Goal: Transaction & Acquisition: Purchase product/service

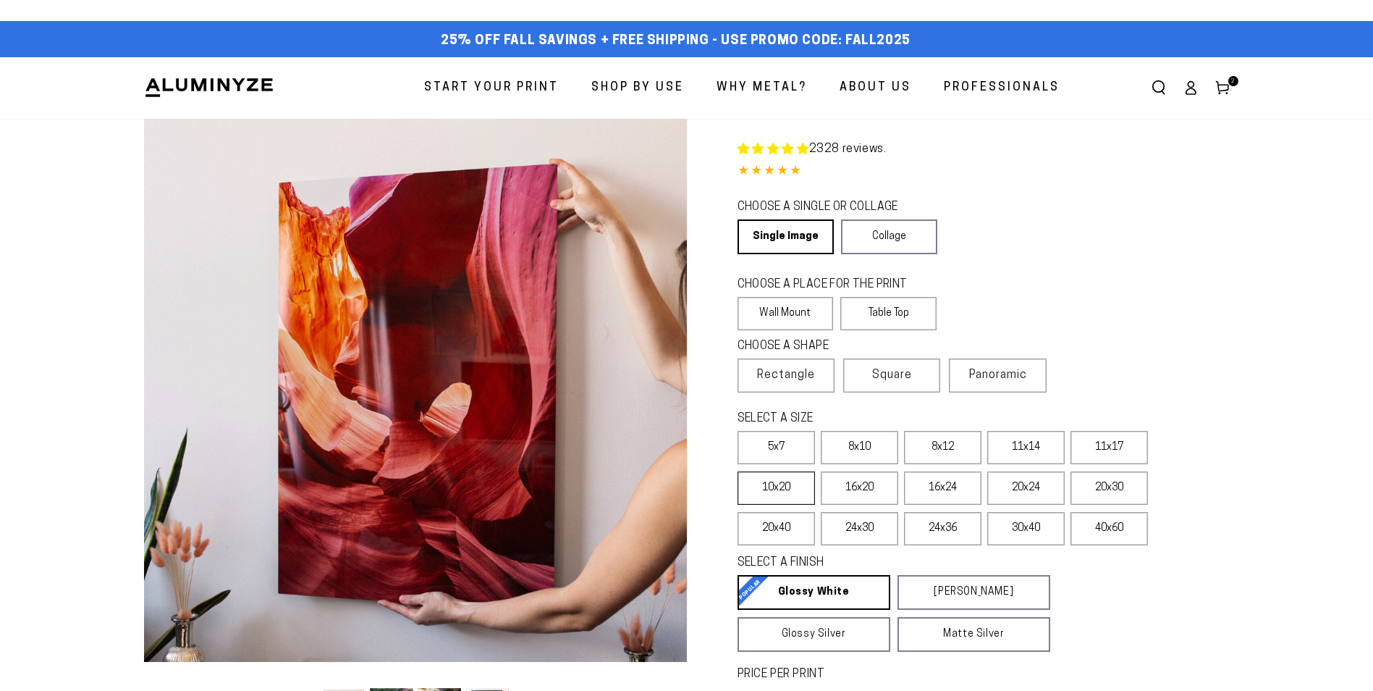
select select "**********"
click at [1226, 82] on icon at bounding box center [1222, 87] width 14 height 14
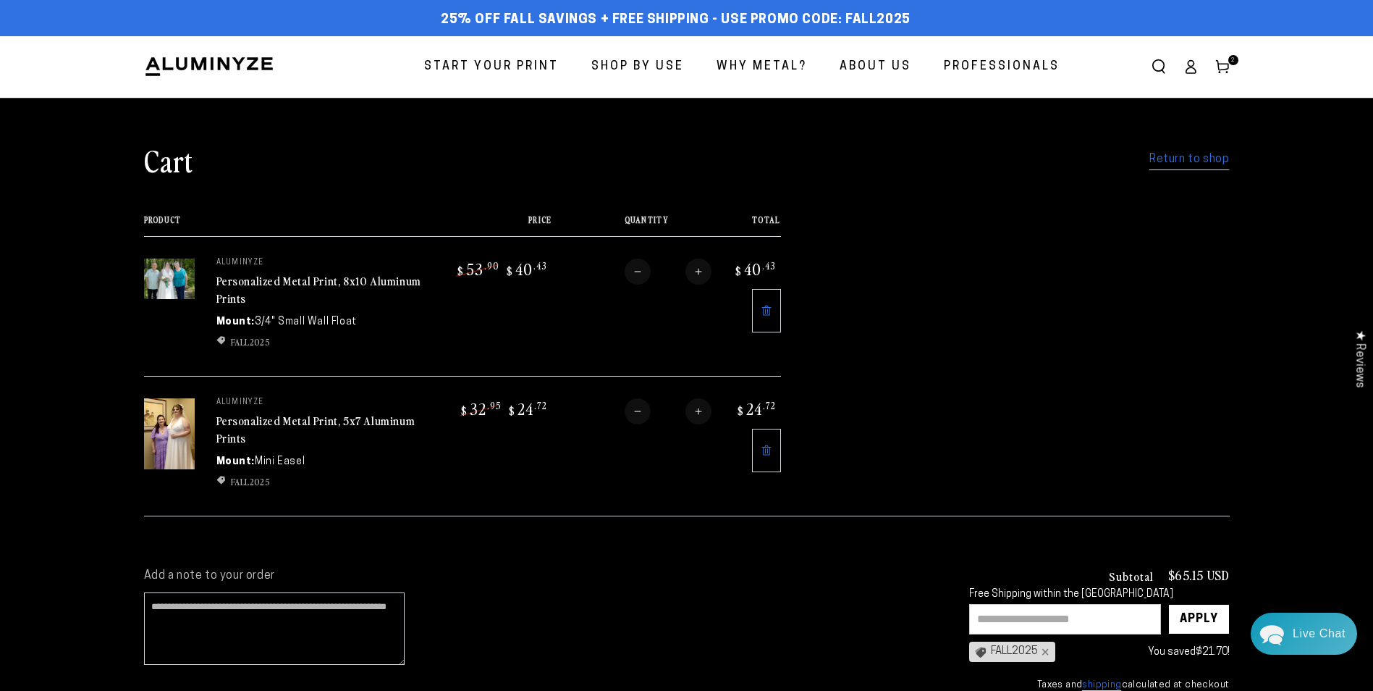
click at [1105, 613] on input "text" at bounding box center [1065, 619] width 192 height 30
click at [1050, 649] on div "×" at bounding box center [1044, 652] width 12 height 12
click at [1116, 611] on input "text" at bounding box center [1065, 619] width 192 height 30
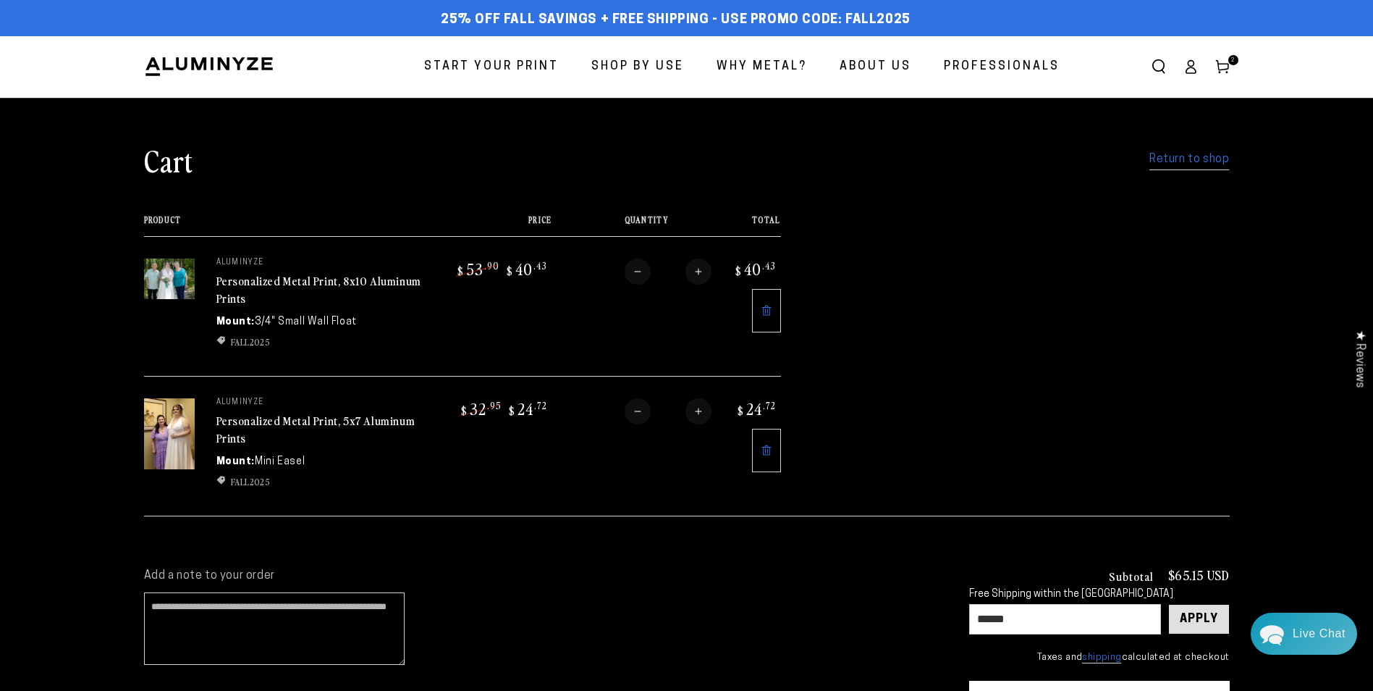
type input "******"
click at [1202, 610] on div "Apply" at bounding box center [1199, 618] width 38 height 29
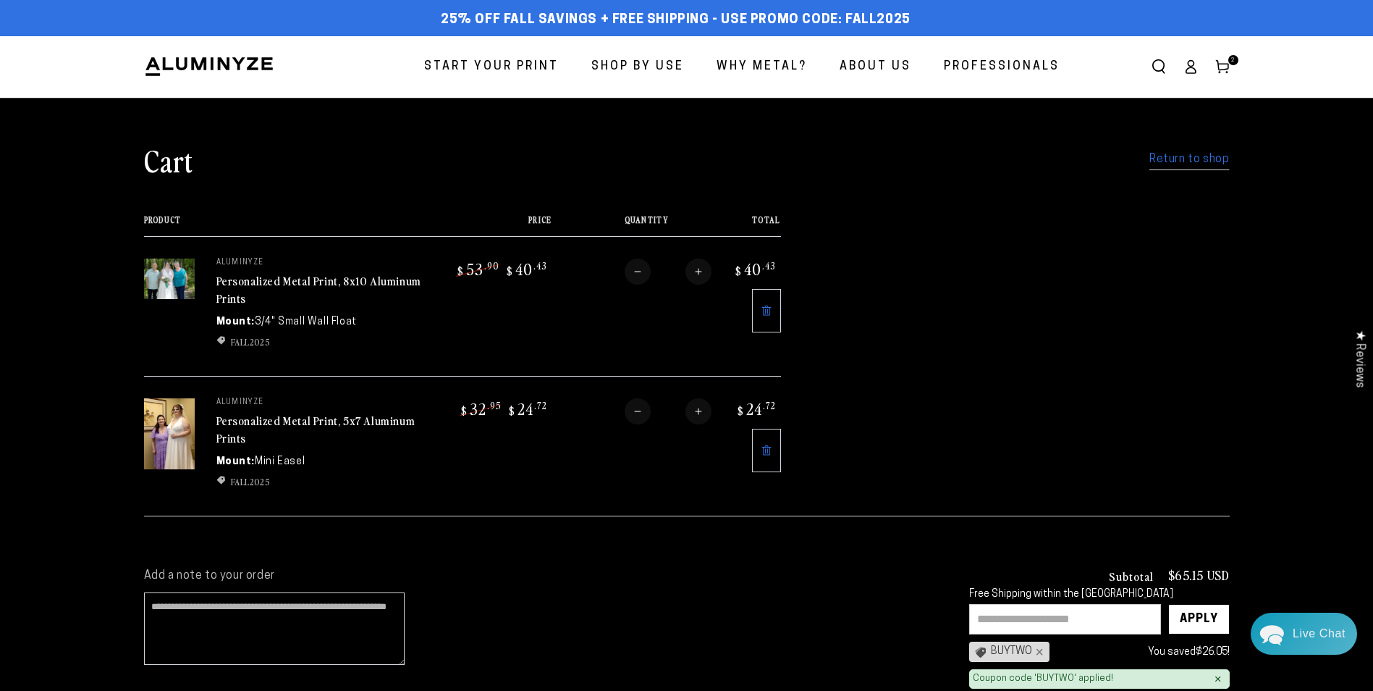
click at [761, 313] on icon at bounding box center [767, 311] width 12 height 12
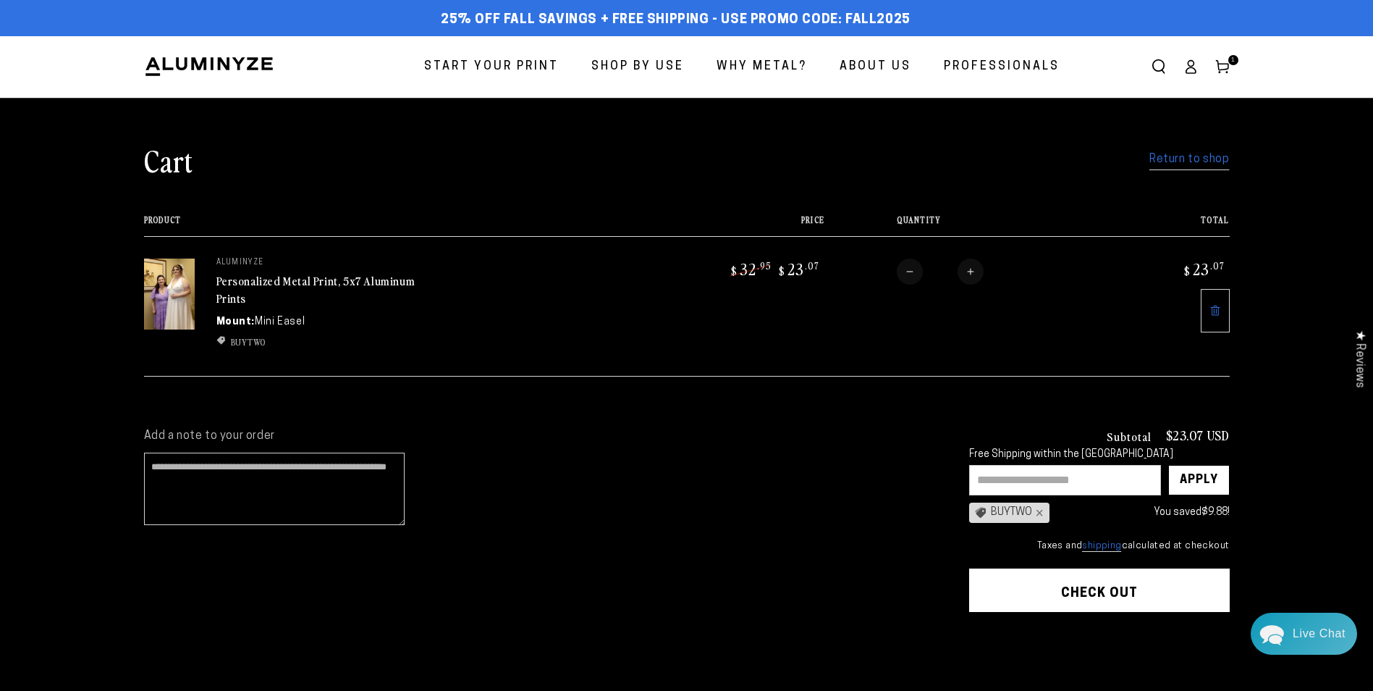
click at [1173, 161] on link "Return to shop" at bounding box center [1190, 159] width 80 height 21
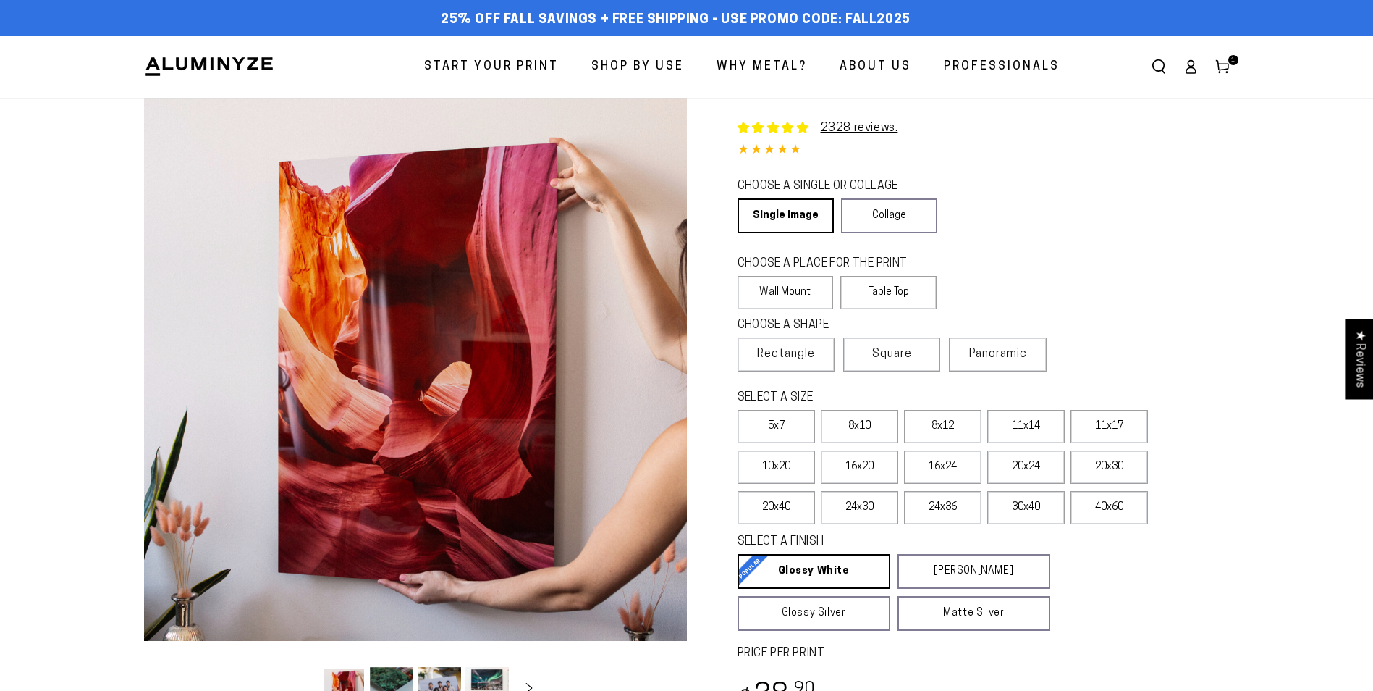
select select "**********"
click at [777, 353] on span "Rectangle" at bounding box center [786, 353] width 58 height 17
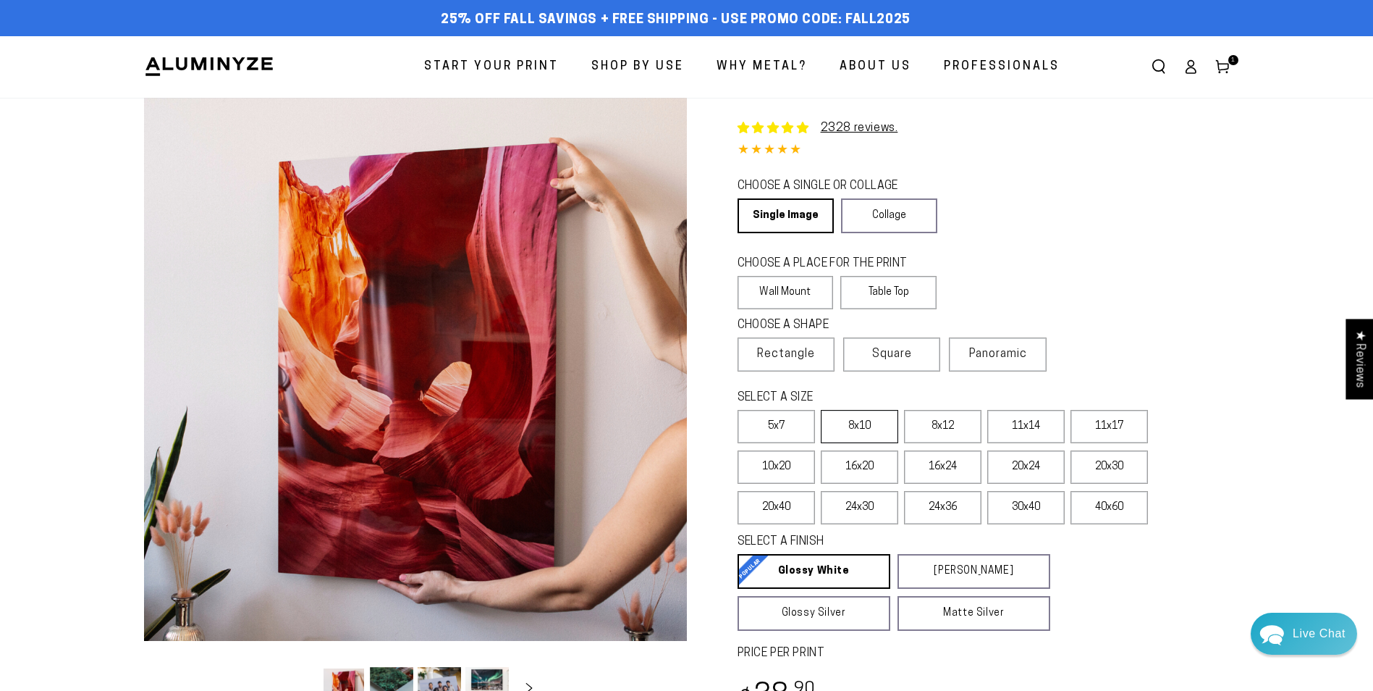
click at [853, 427] on label "8x10" at bounding box center [859, 426] width 77 height 33
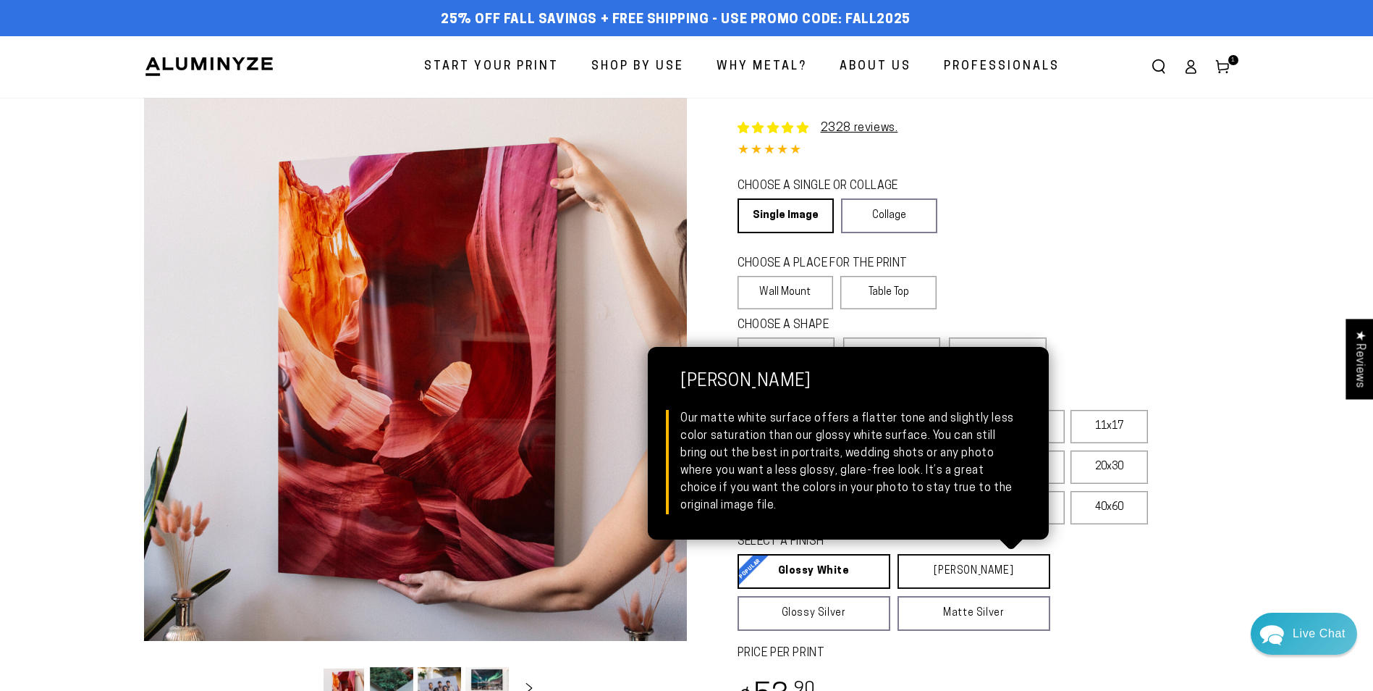
click at [953, 575] on link "Matte White Matte White Our matte white surface offers a flatter tone and sligh…" at bounding box center [974, 571] width 153 height 35
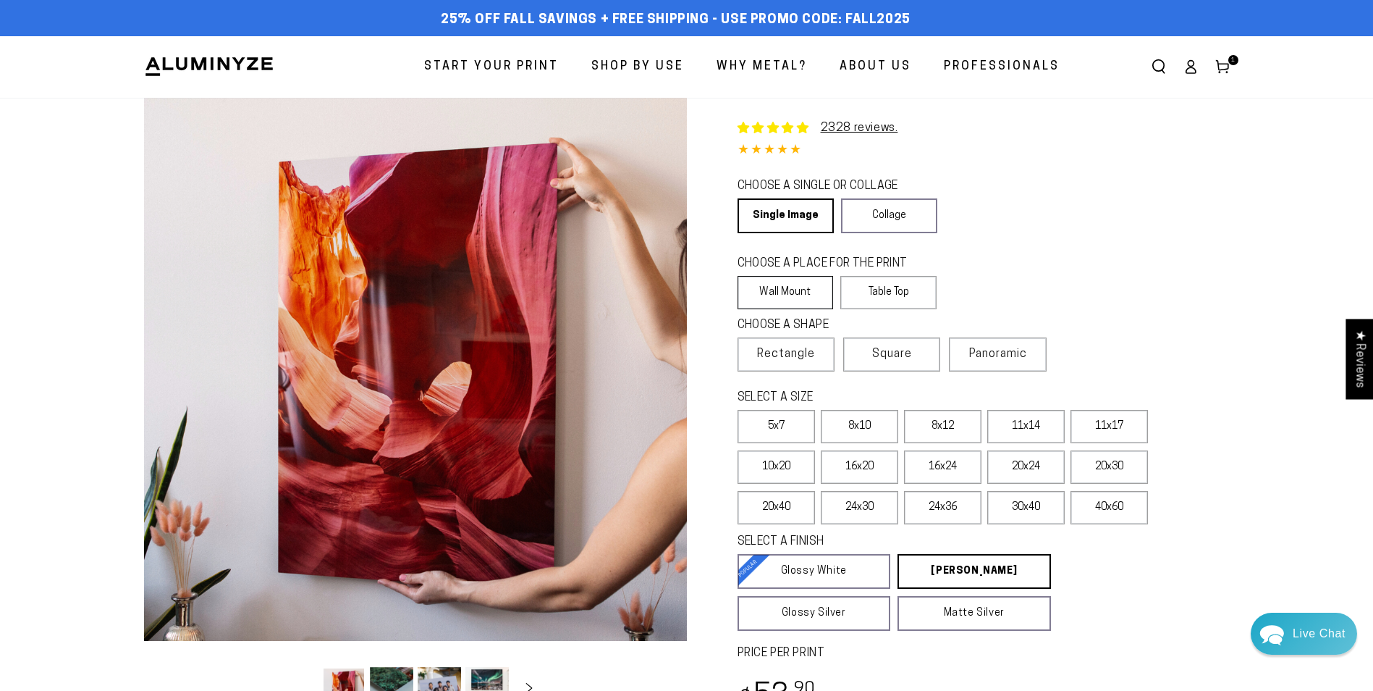
click at [782, 290] on label "Wall Mount" at bounding box center [786, 292] width 96 height 33
click at [789, 287] on label "Wall Mount" at bounding box center [786, 292] width 96 height 33
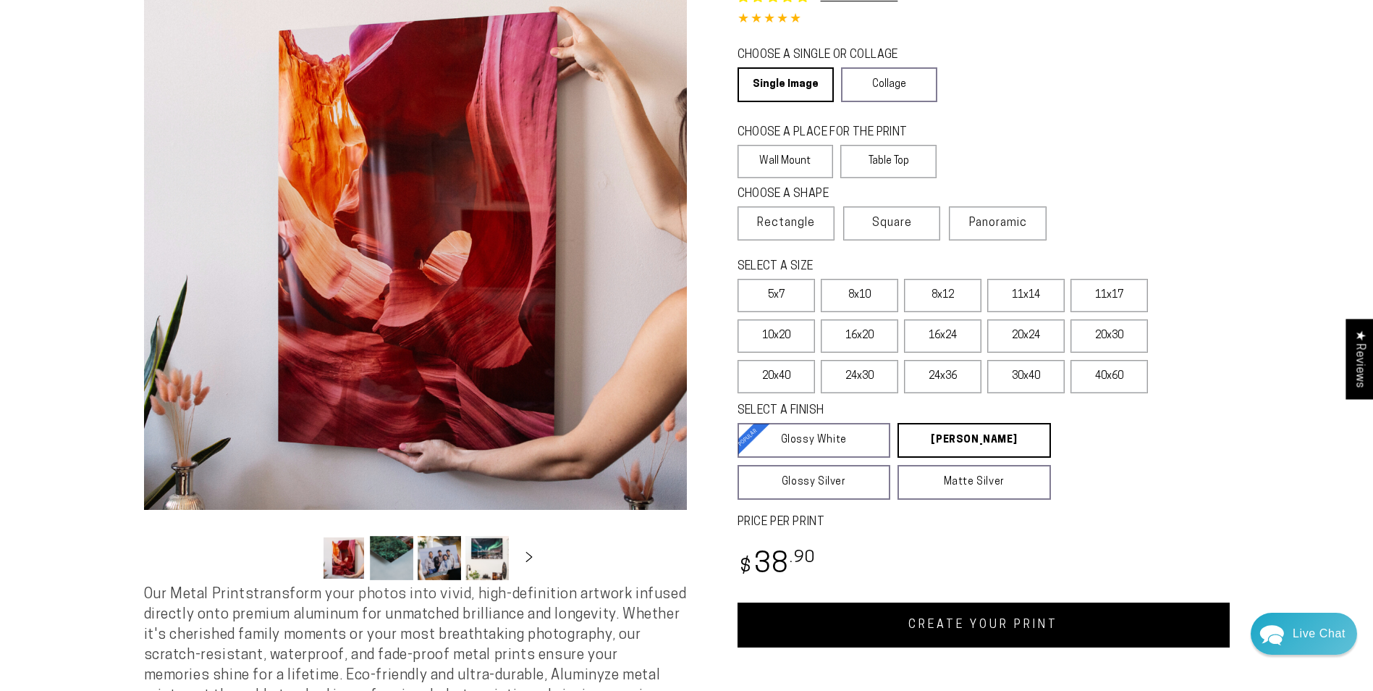
scroll to position [145, 0]
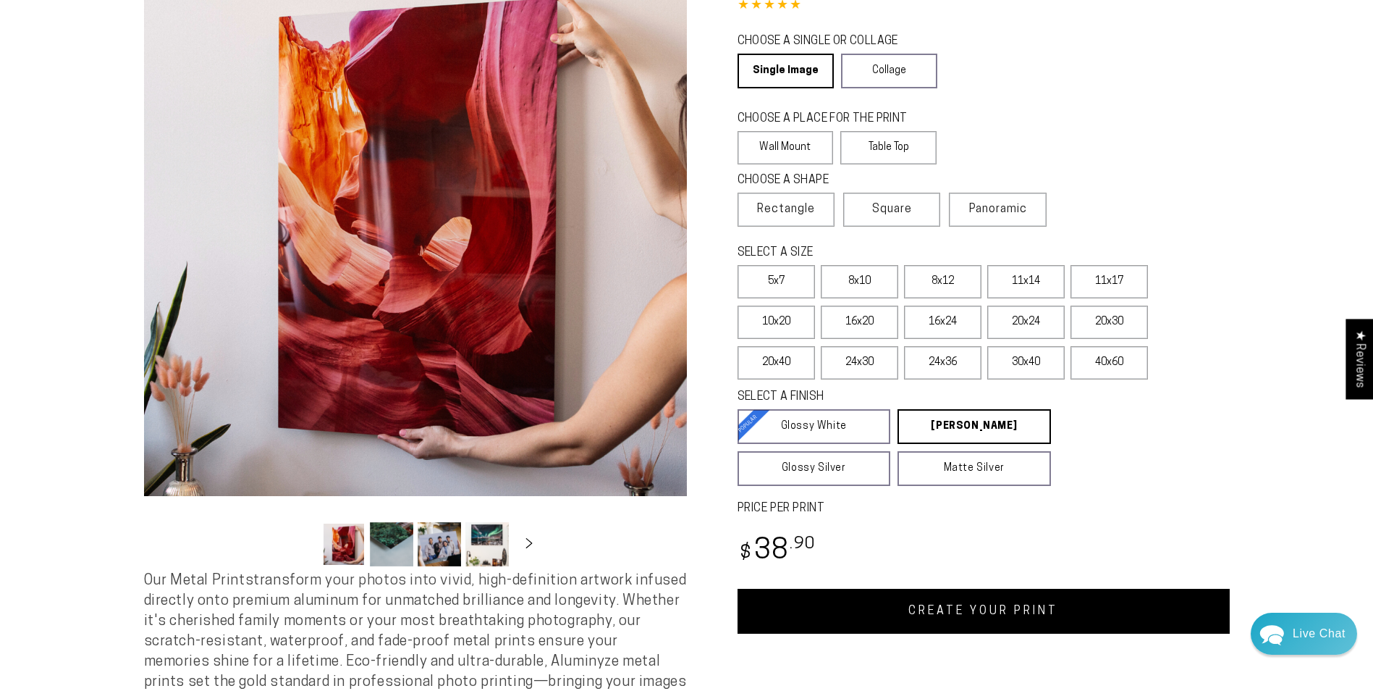
click at [1011, 610] on link "CREATE YOUR PRINT" at bounding box center [984, 611] width 492 height 45
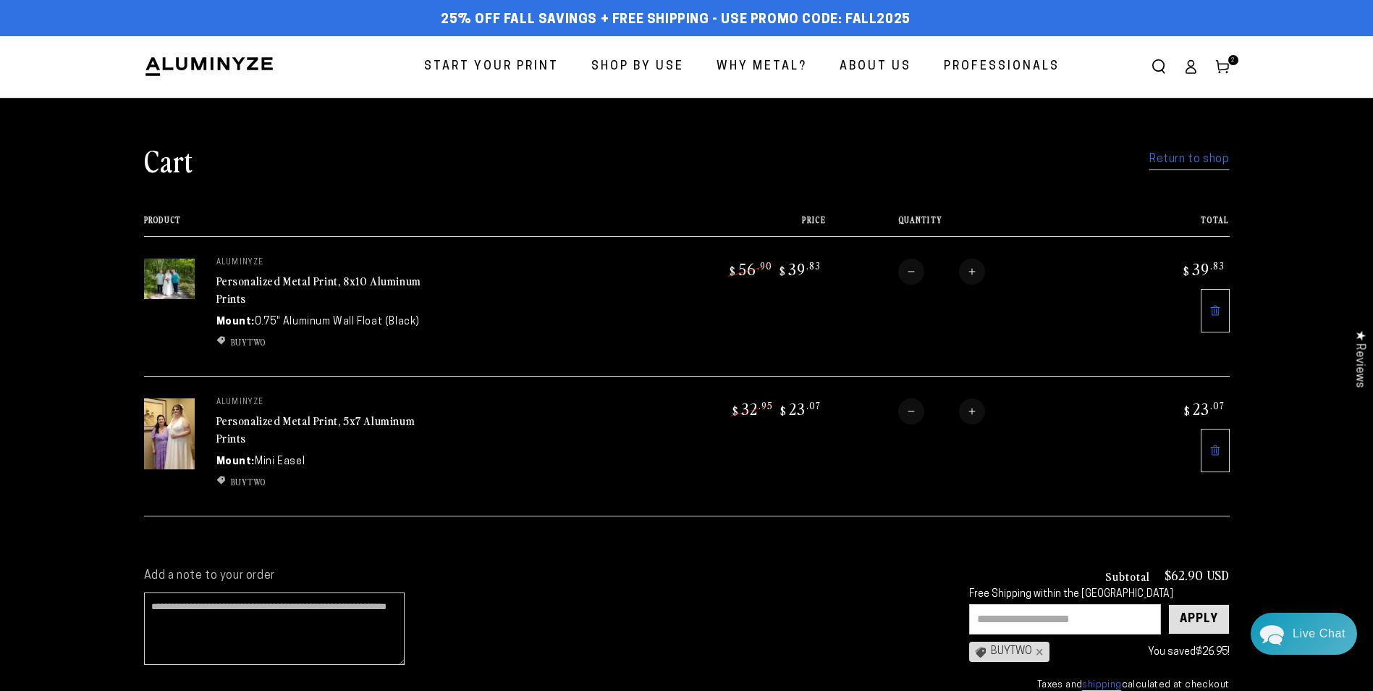
click at [1186, 615] on div "Apply" at bounding box center [1199, 618] width 38 height 29
